Goal: Transaction & Acquisition: Purchase product/service

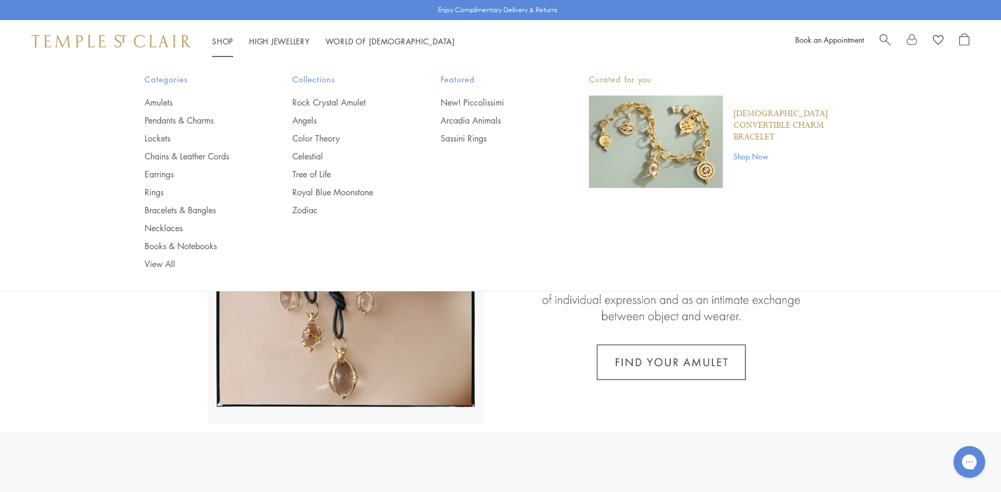
click at [224, 41] on link "Shop Shop" at bounding box center [222, 41] width 21 height 11
click at [157, 191] on link "Rings" at bounding box center [198, 192] width 106 height 12
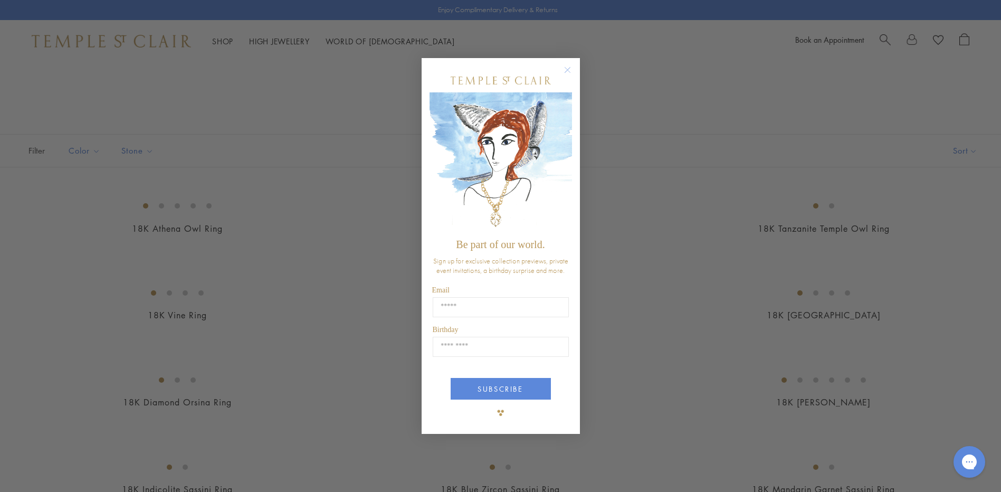
click at [567, 68] on circle "Close dialog" at bounding box center [567, 70] width 13 height 13
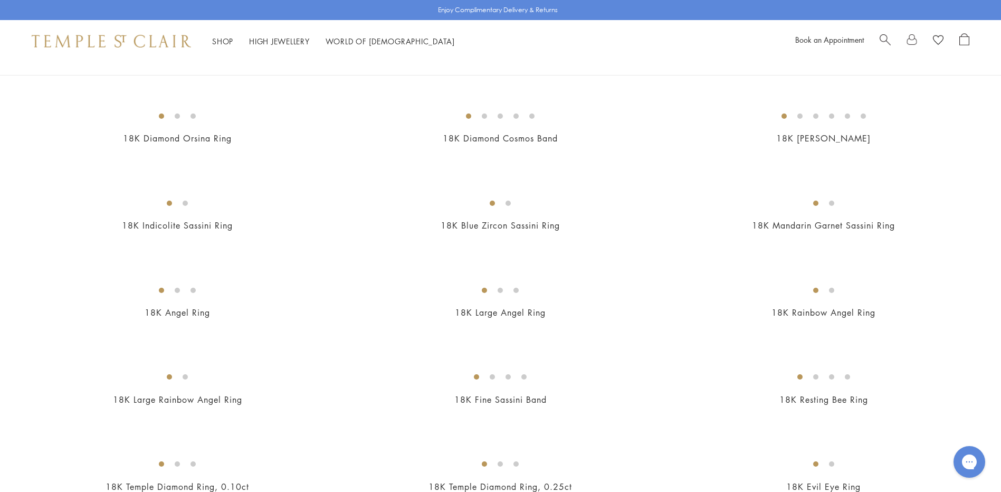
scroll to position [422, 0]
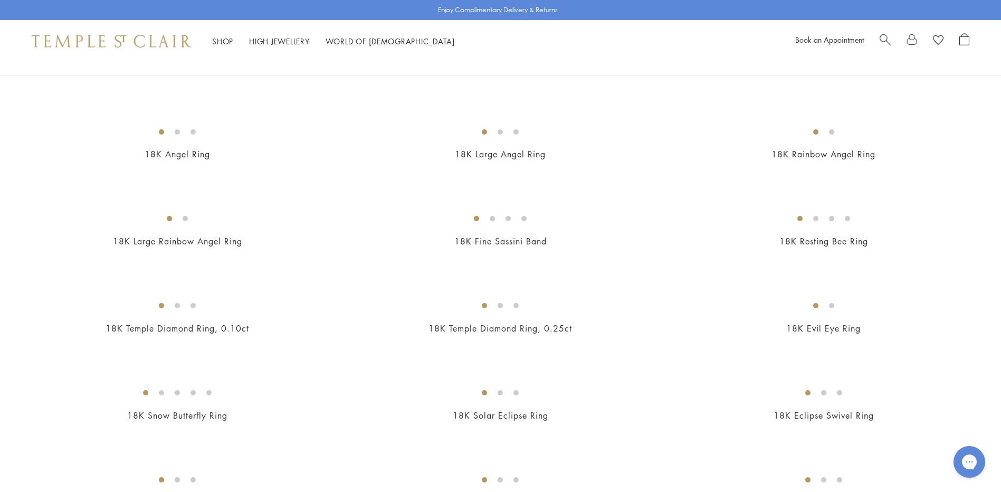
click at [0, 0] on img at bounding box center [0, 0] width 0 height 0
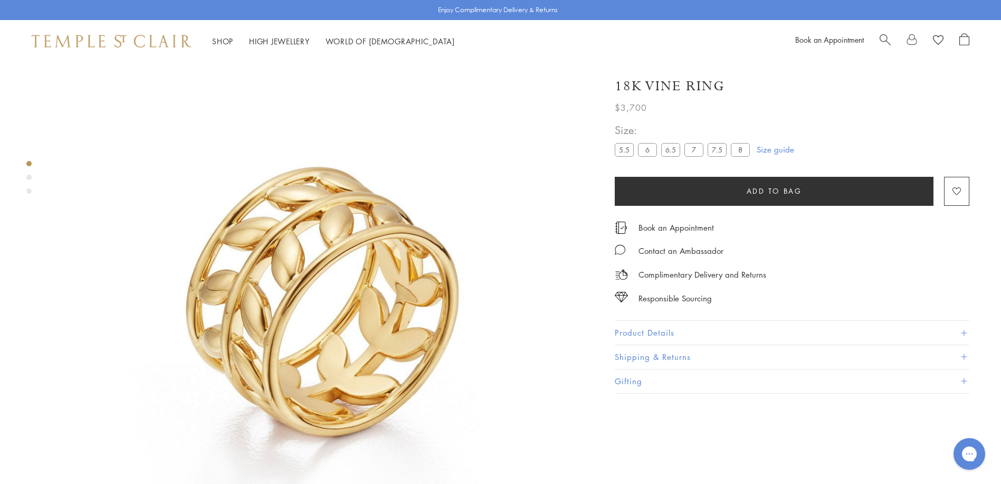
click at [745, 149] on label "8" at bounding box center [740, 149] width 19 height 13
